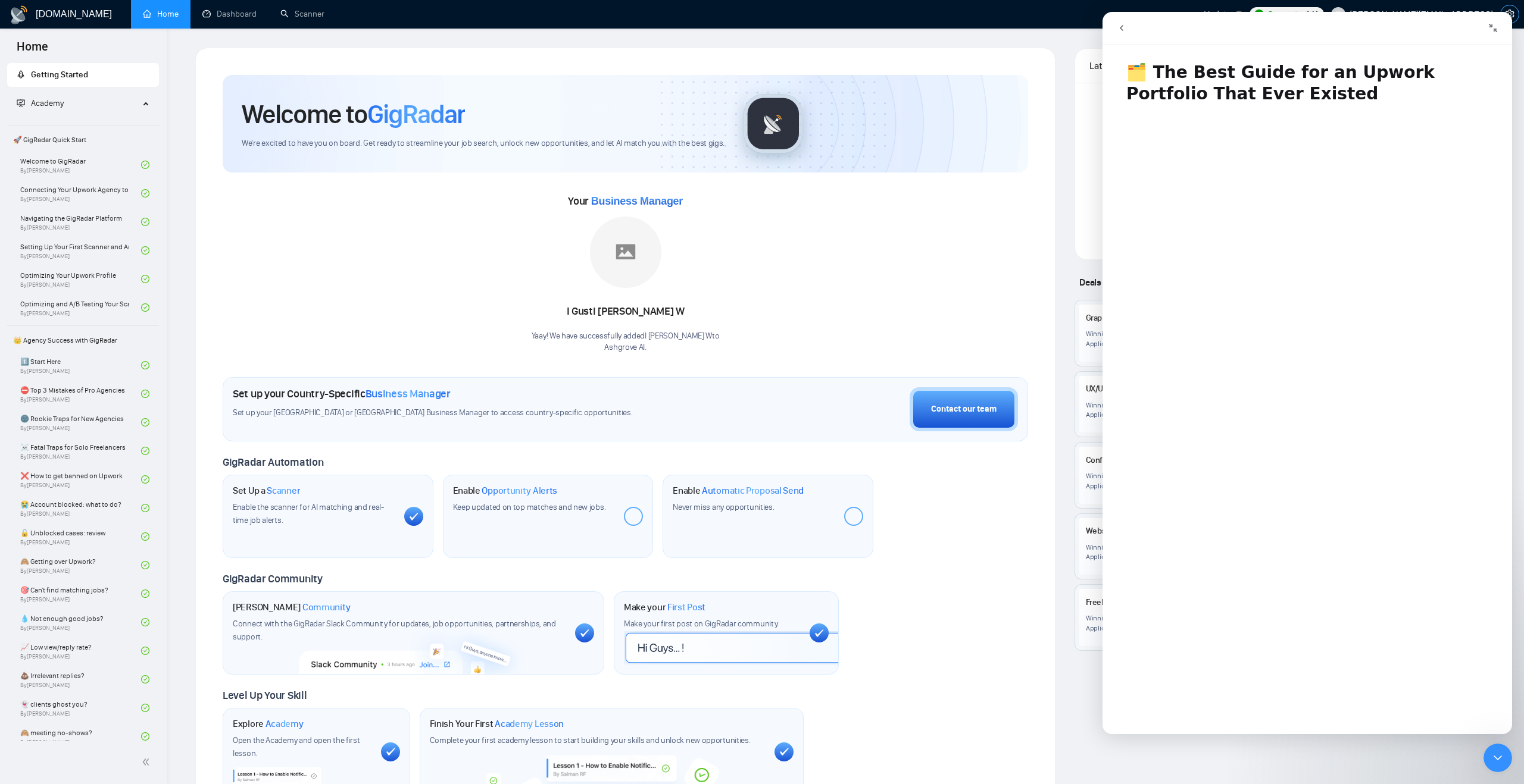
click at [1505, 10] on icon "setting" at bounding box center [1510, 14] width 10 height 10
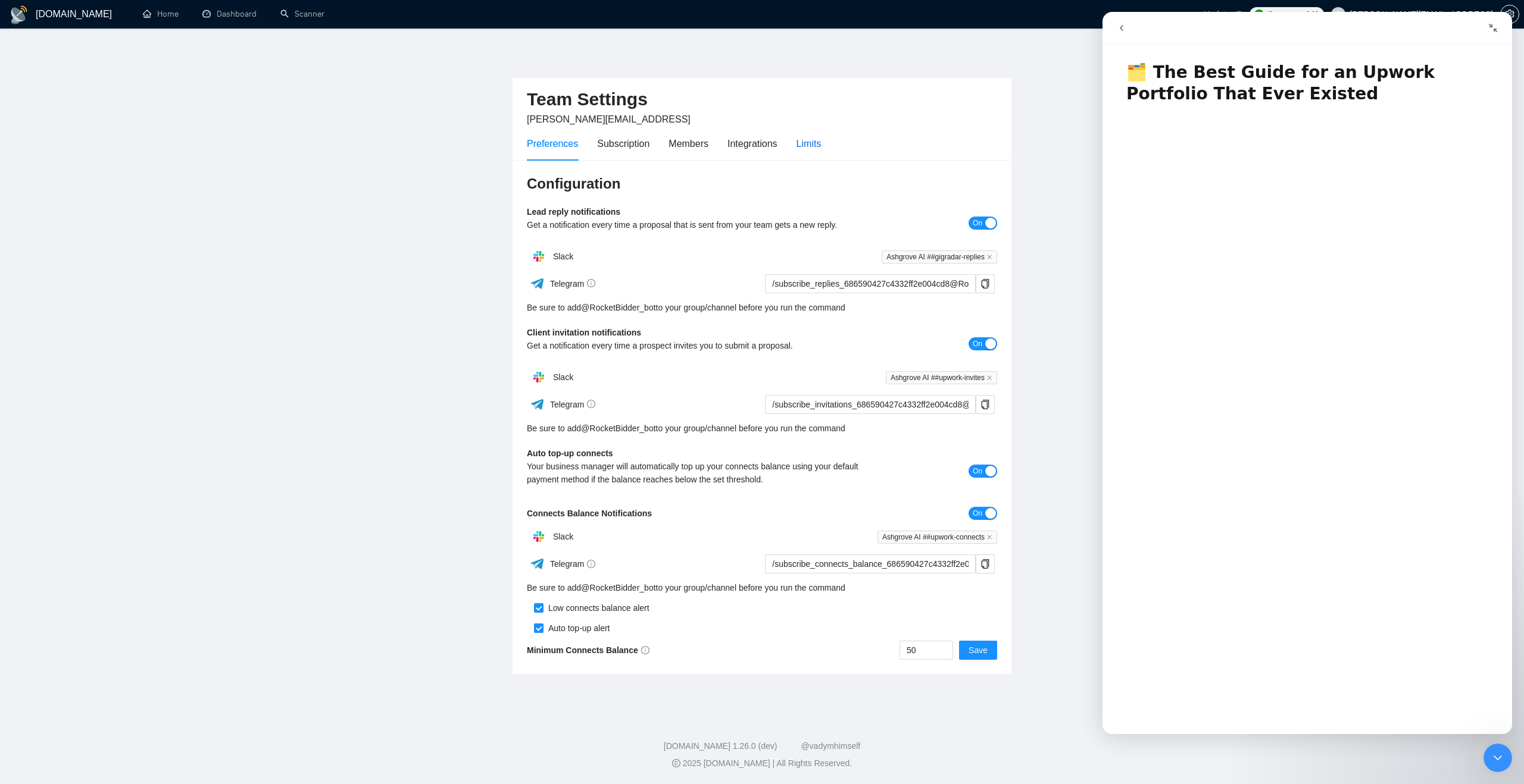
click at [820, 147] on div "Limits" at bounding box center [809, 144] width 25 height 15
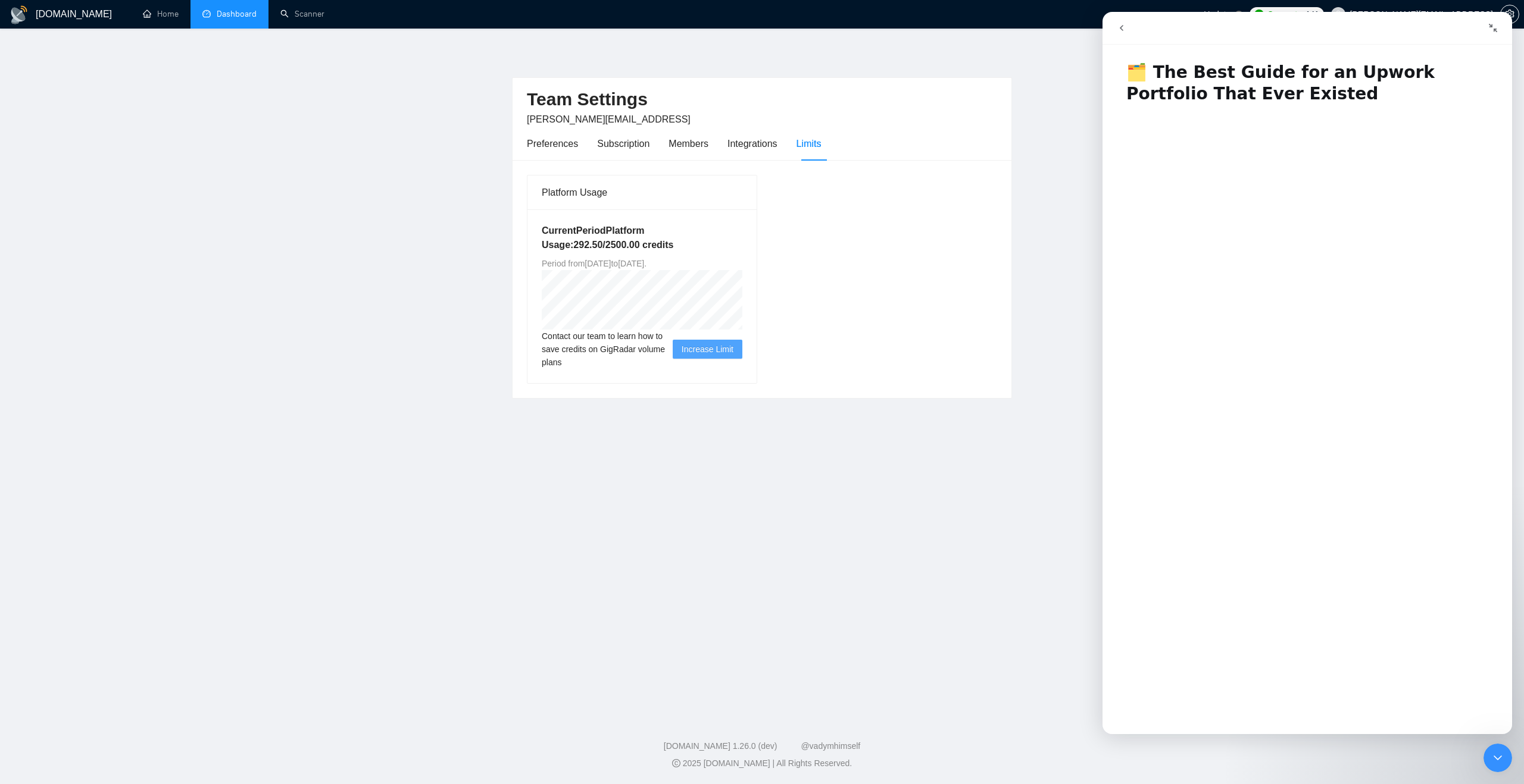
click at [211, 19] on link "Dashboard" at bounding box center [229, 14] width 54 height 10
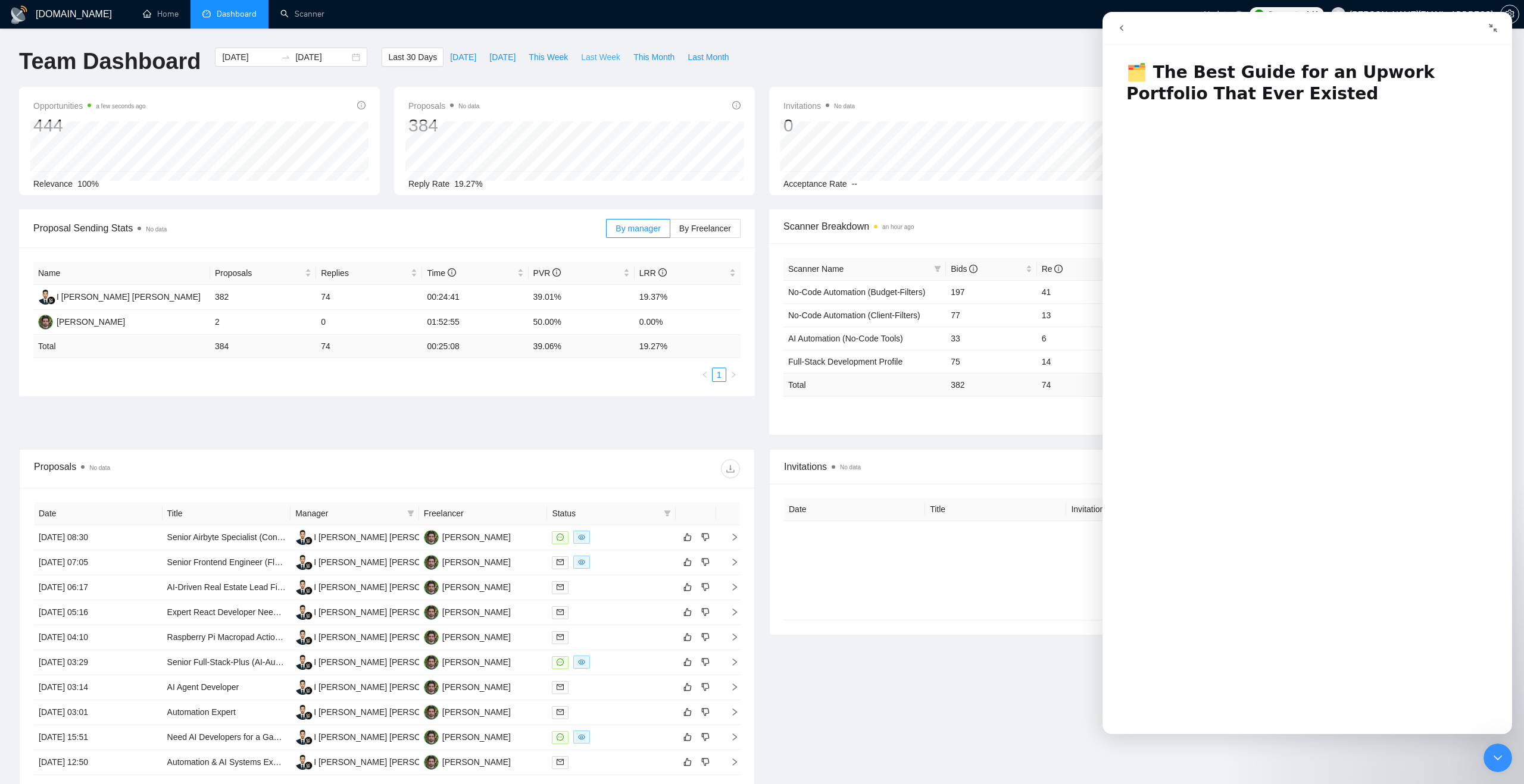
click at [595, 53] on span "Last Week" at bounding box center [600, 57] width 40 height 13
type input "2025-07-28"
type input "2025-08-03"
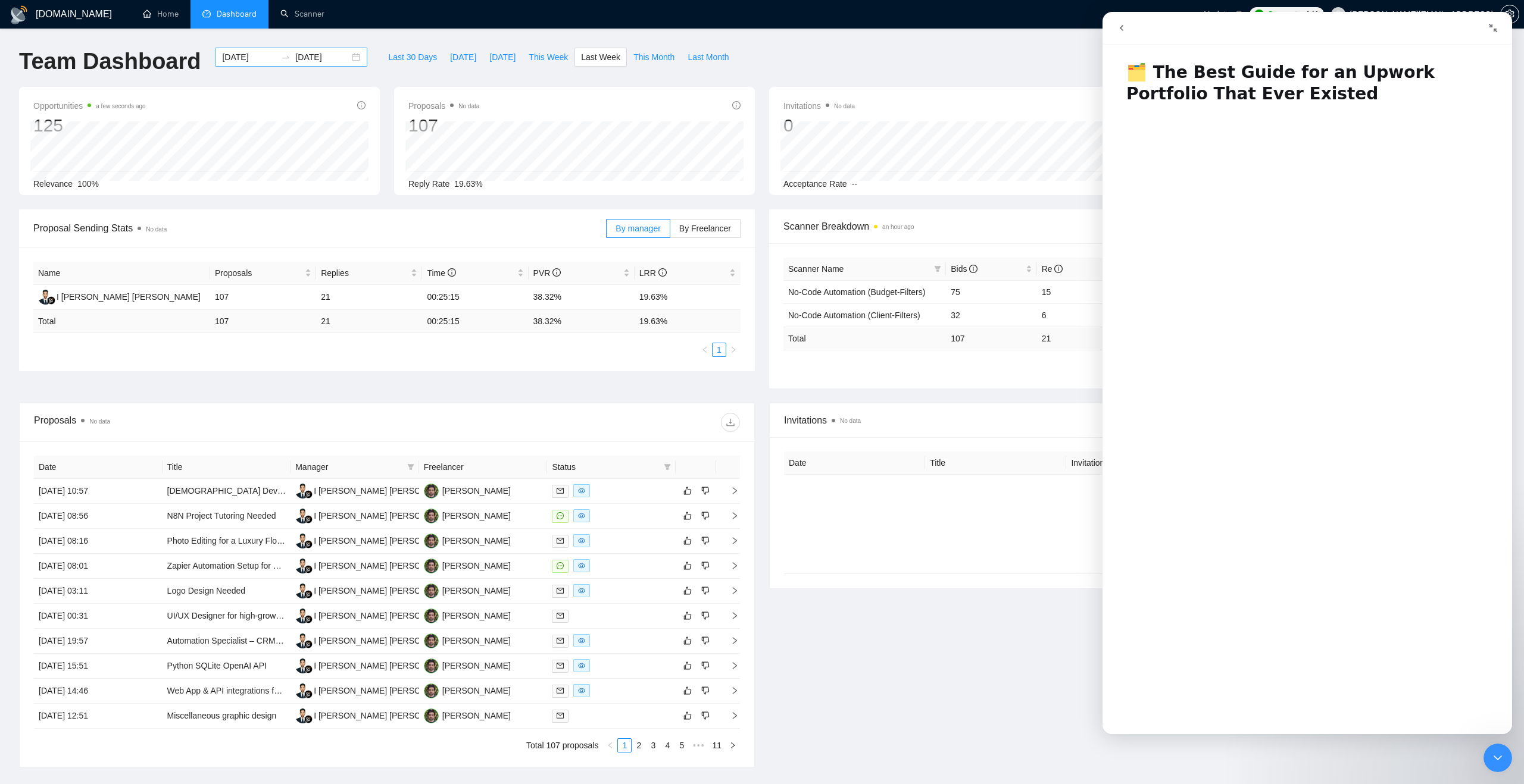
click at [346, 59] on div "2025-07-28 2025-08-03" at bounding box center [291, 57] width 153 height 19
type input "2025-08-03"
click at [391, 149] on div "3" at bounding box center [389, 148] width 14 height 14
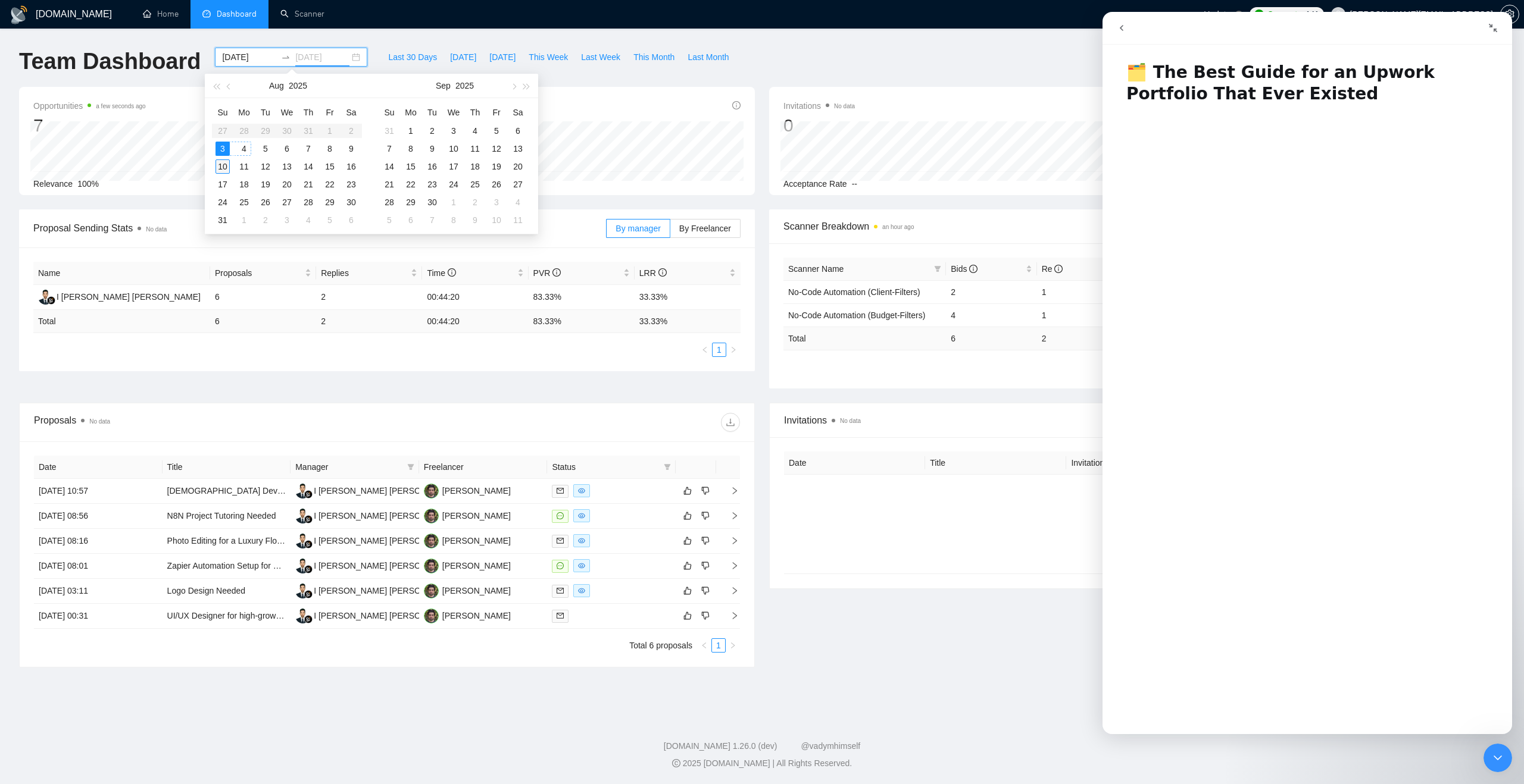
type input "[DATE]"
click at [225, 164] on div "10" at bounding box center [223, 166] width 14 height 14
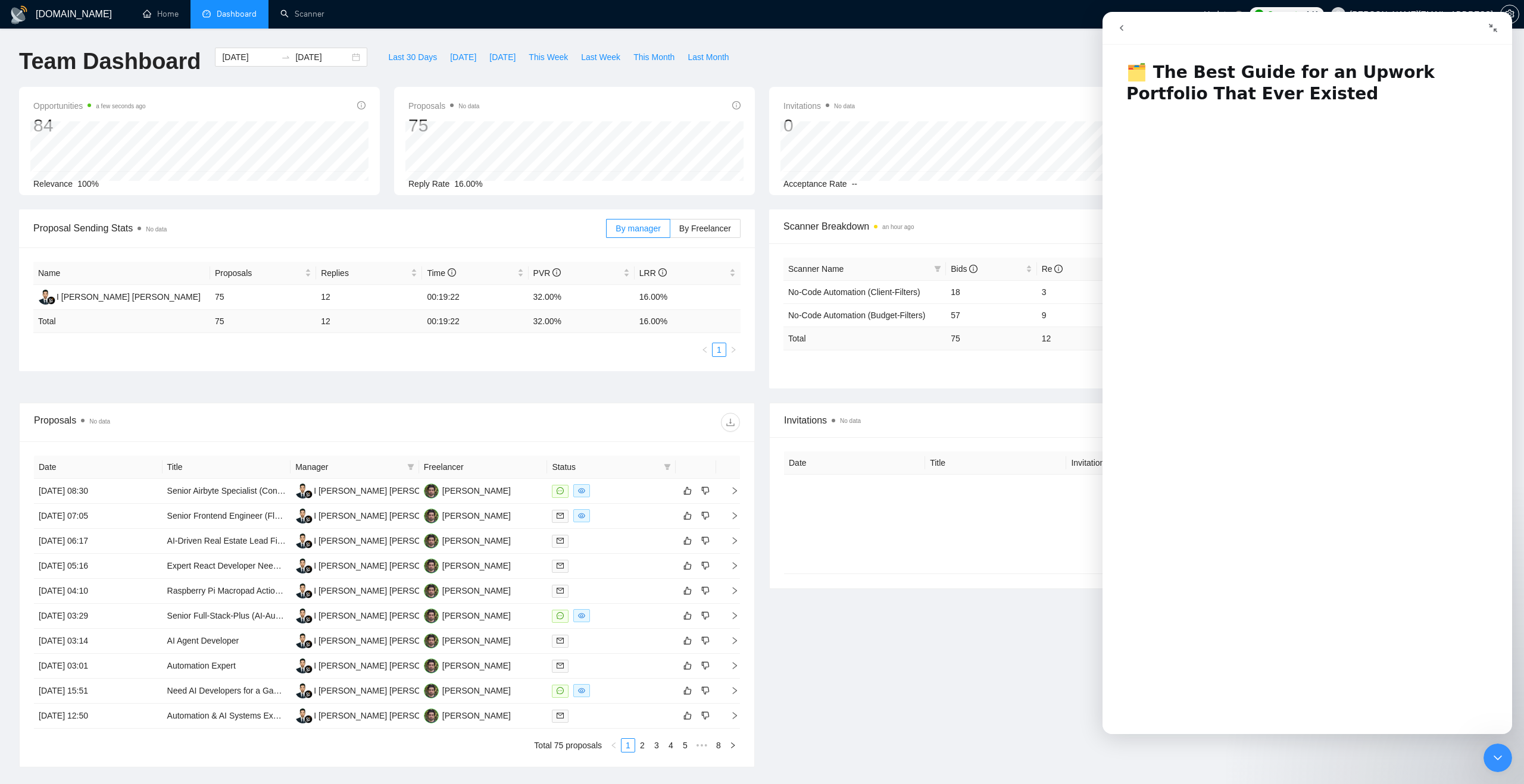
click at [801, 411] on div "Invitations No data" at bounding box center [1137, 420] width 706 height 34
click at [1488, 25] on button "Collapse window" at bounding box center [1493, 28] width 23 height 23
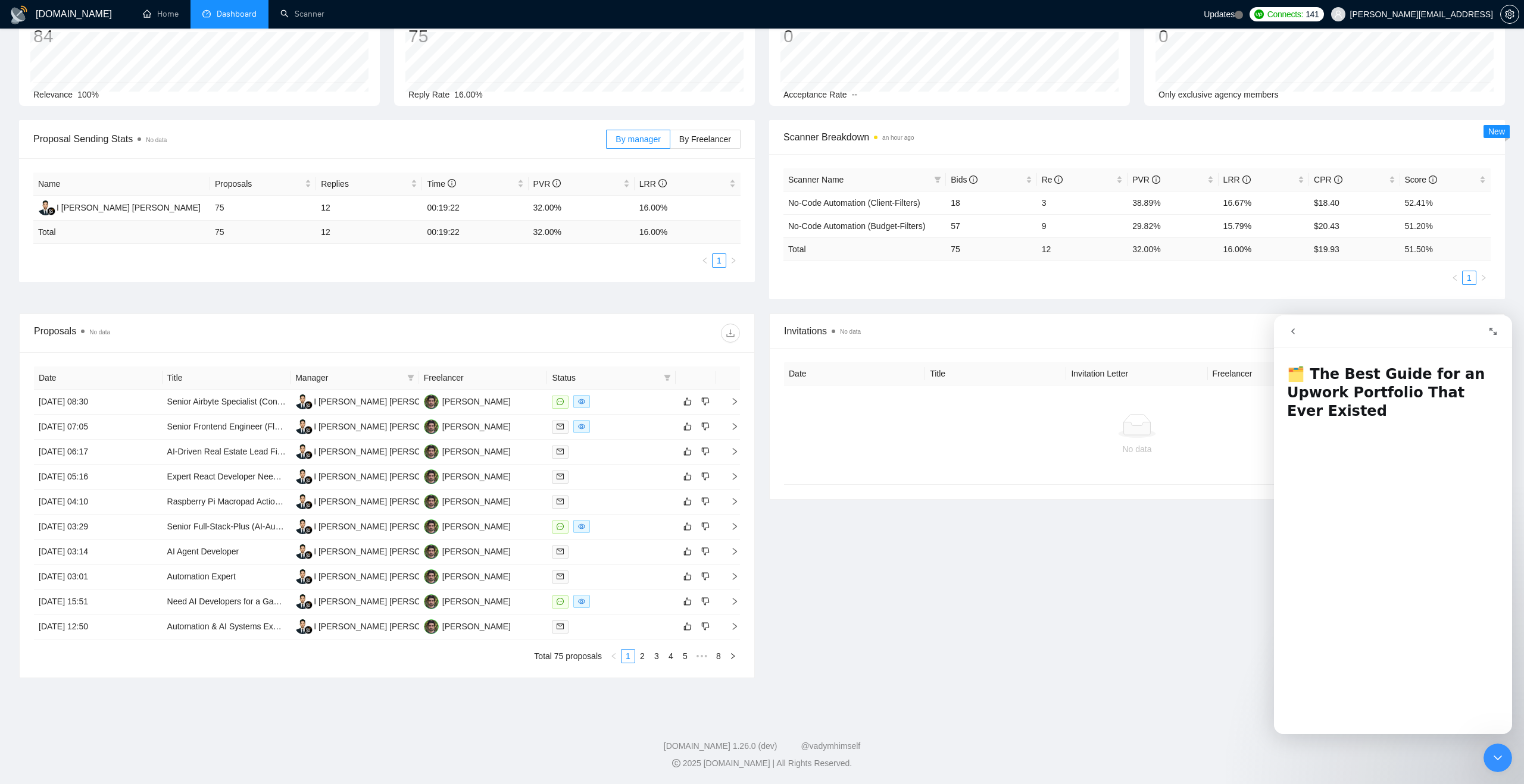
scroll to position [87, 0]
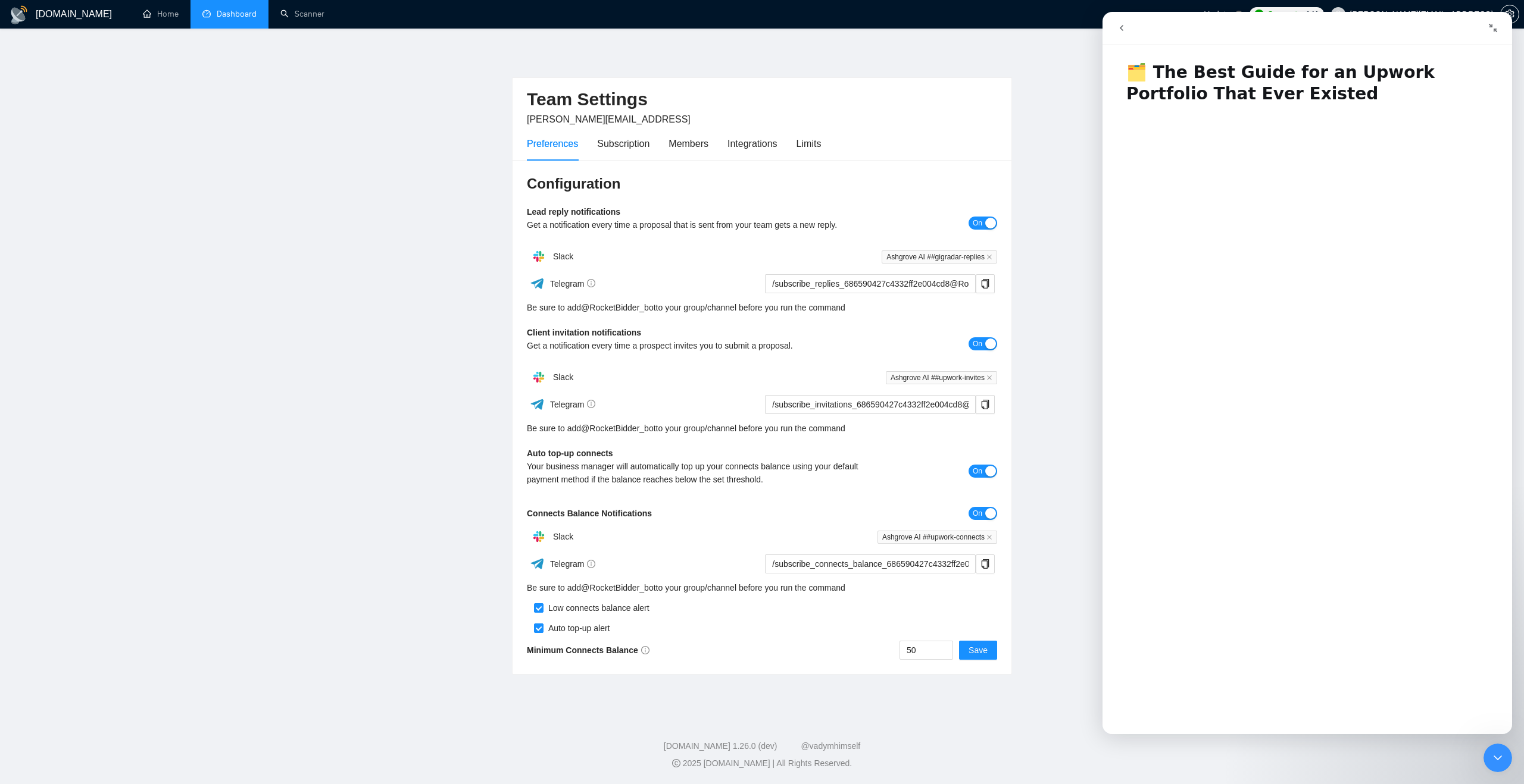
click at [225, 13] on link "Dashboard" at bounding box center [229, 14] width 54 height 10
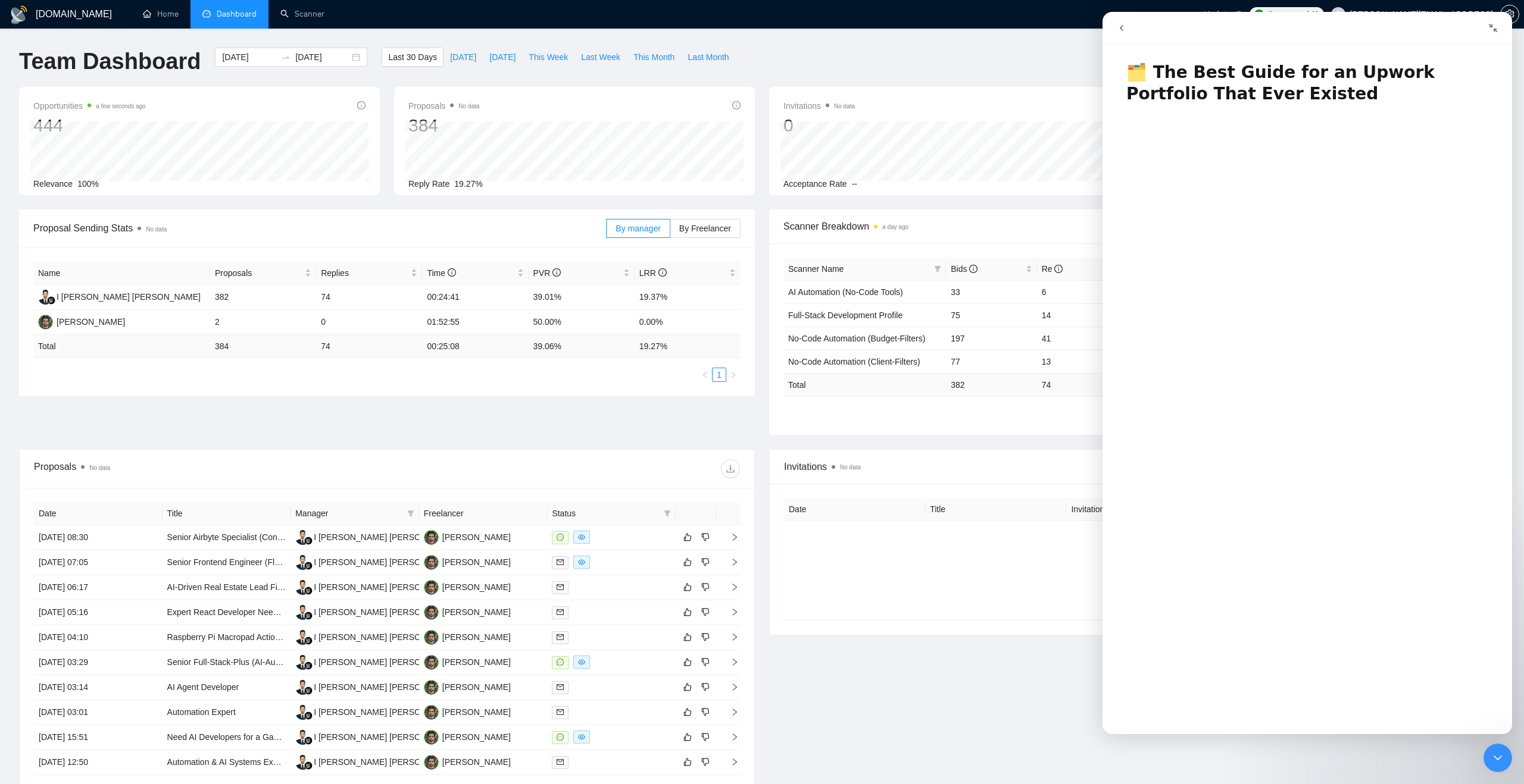
click at [1496, 34] on button "Collapse window" at bounding box center [1493, 28] width 23 height 23
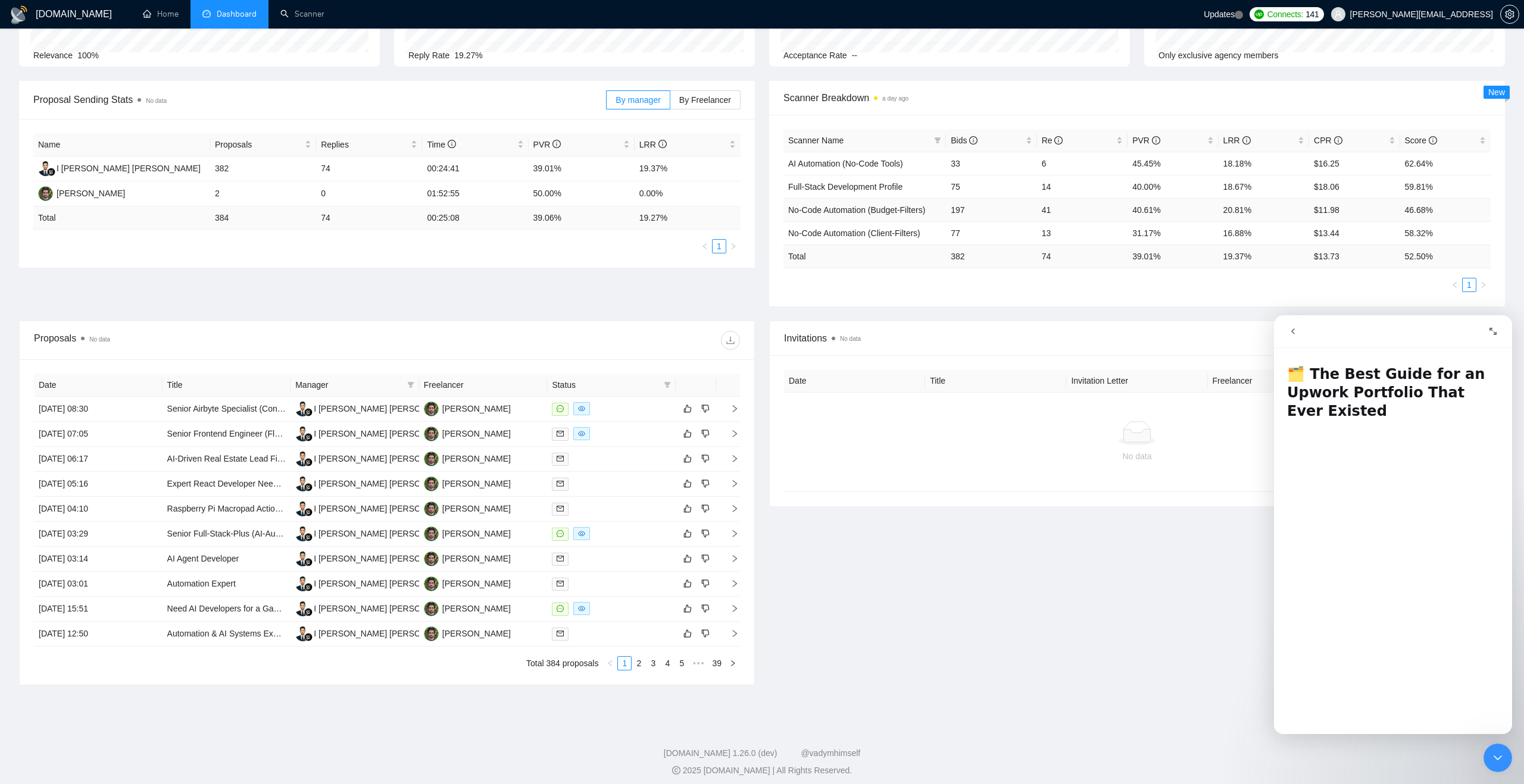
scroll to position [129, 0]
